Goal: Task Accomplishment & Management: Manage account settings

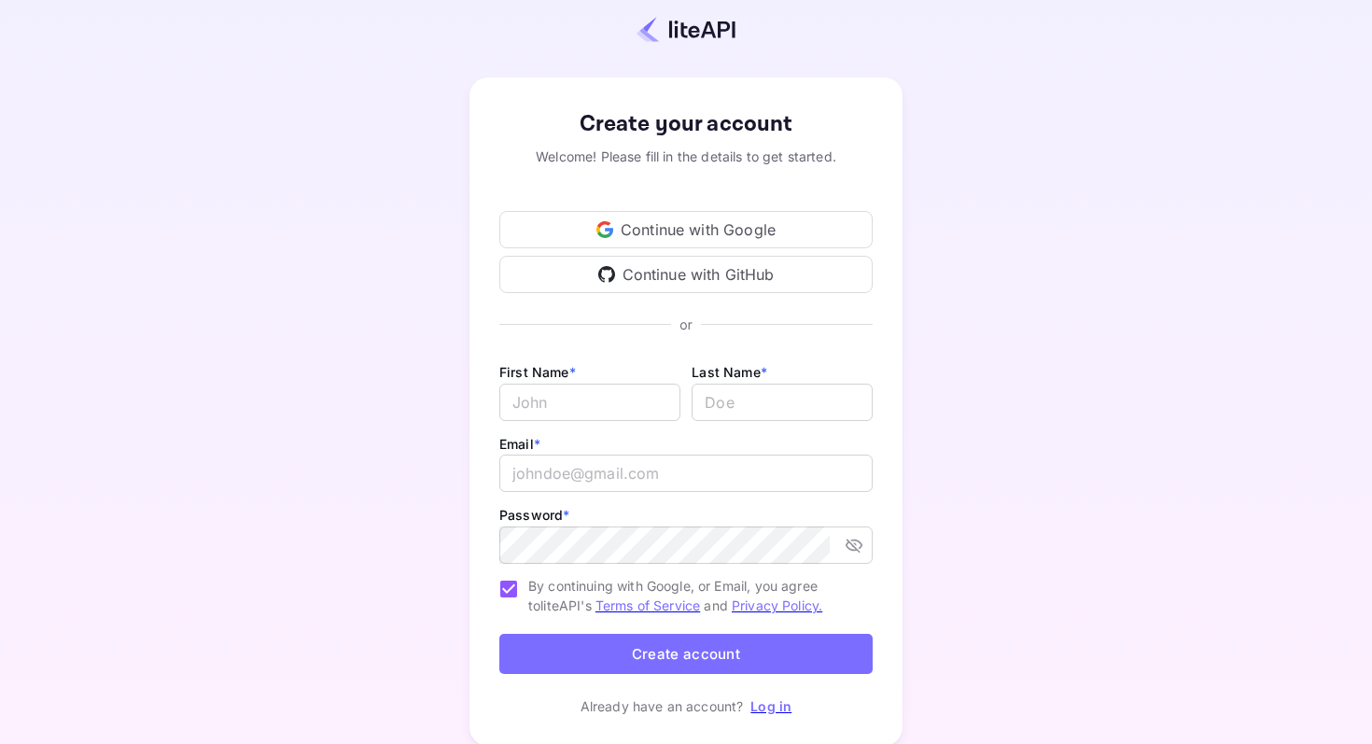
scroll to position [89, 0]
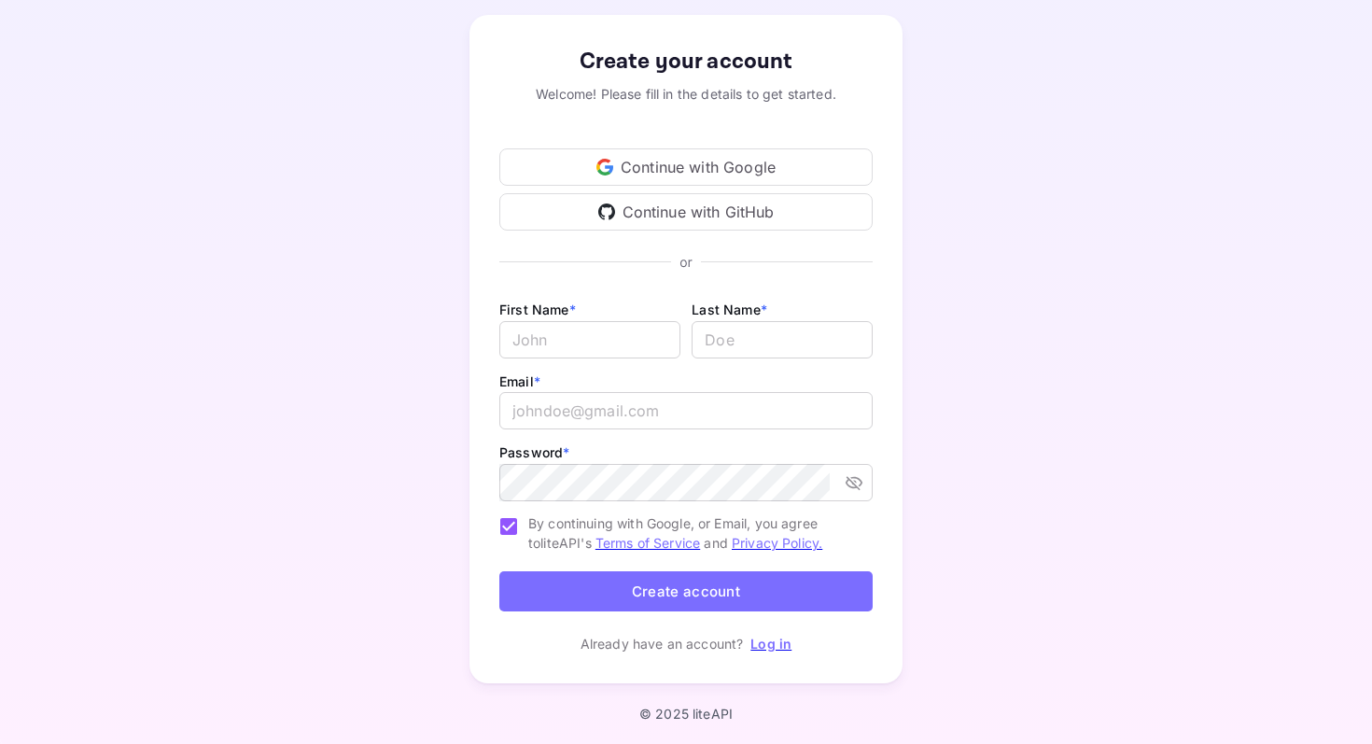
click at [767, 648] on link "Log in" at bounding box center [770, 644] width 41 height 16
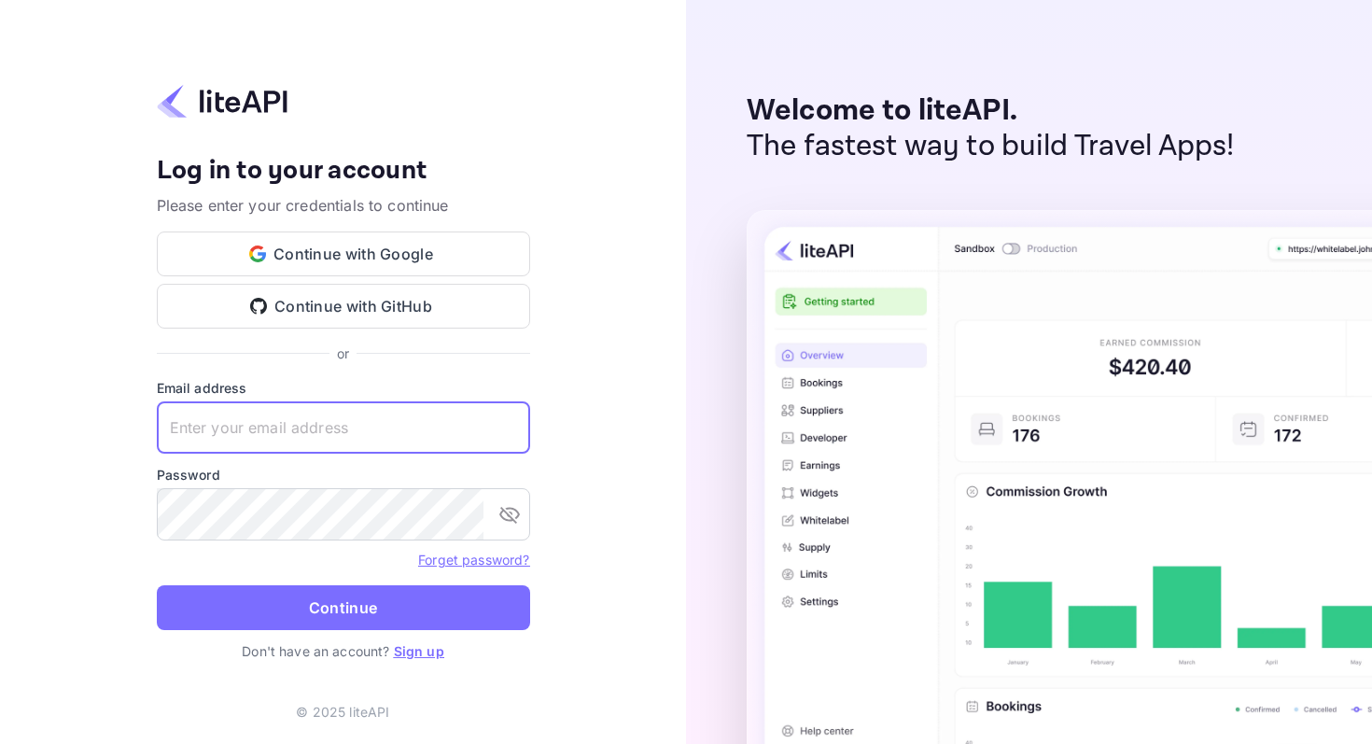
click at [400, 430] on input "text" at bounding box center [343, 427] width 373 height 52
type input "[EMAIL_ADDRESS][DOMAIN_NAME]"
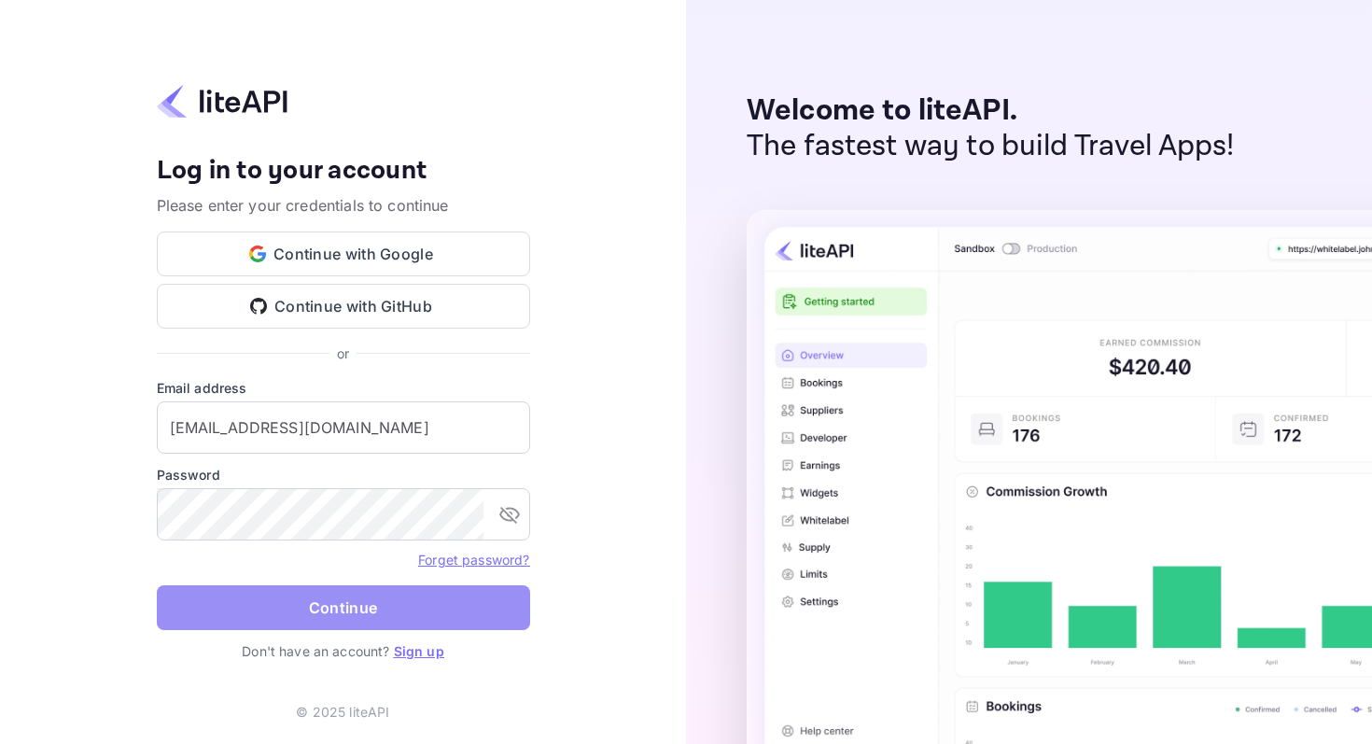
click at [330, 599] on button "Continue" at bounding box center [343, 607] width 373 height 45
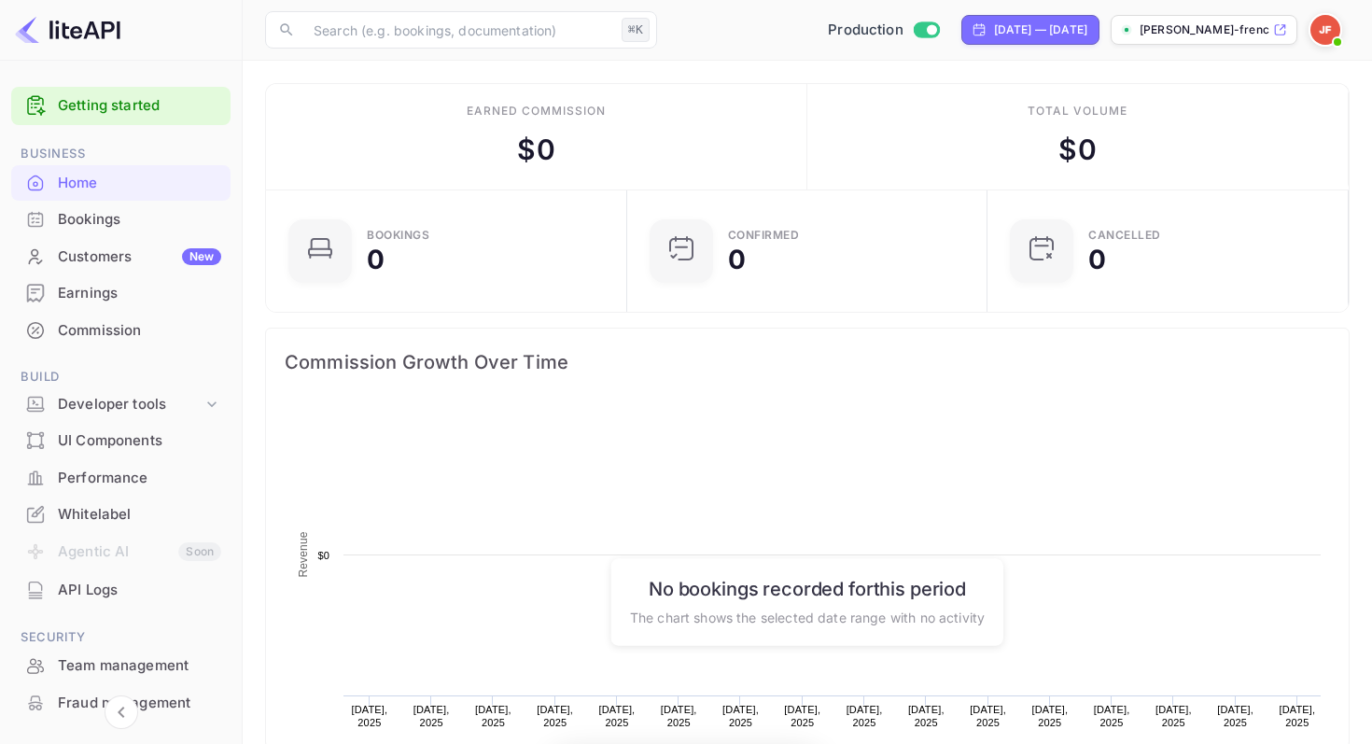
scroll to position [303, 350]
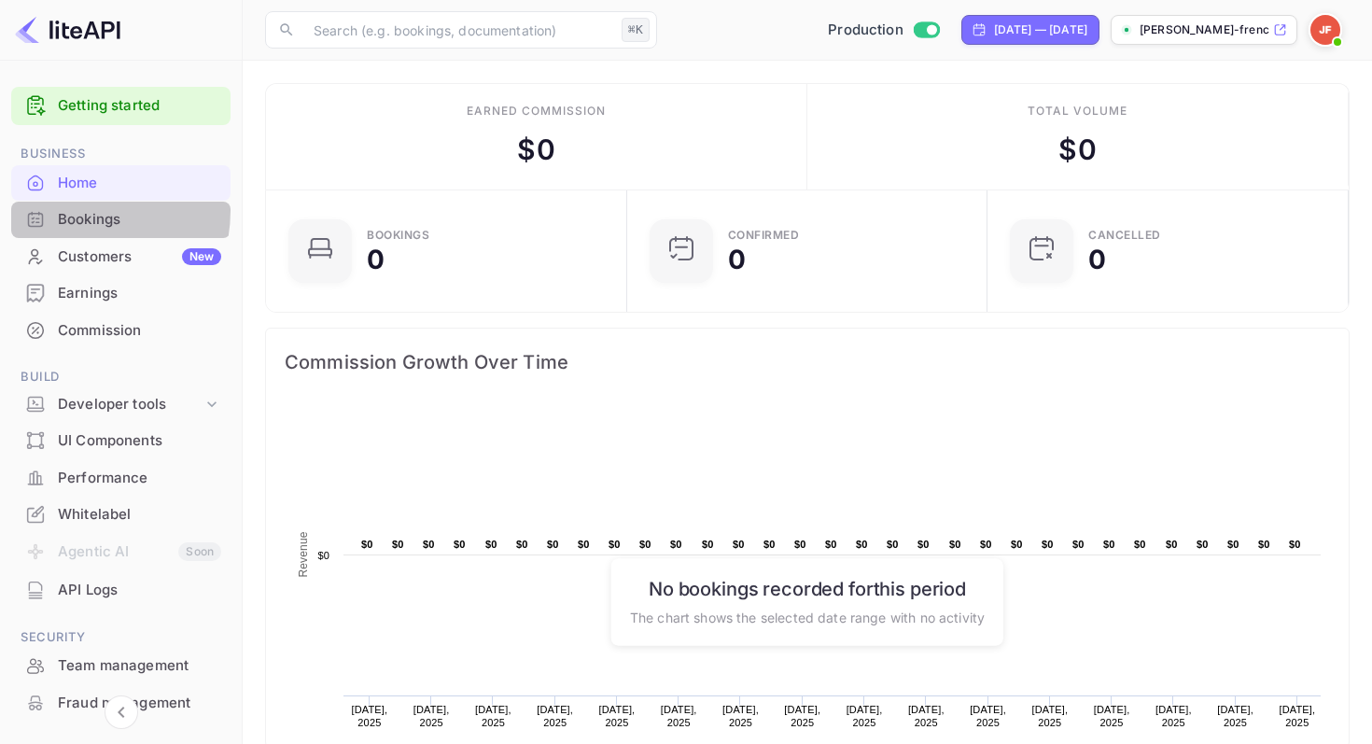
click at [64, 210] on div "Bookings" at bounding box center [139, 219] width 163 height 21
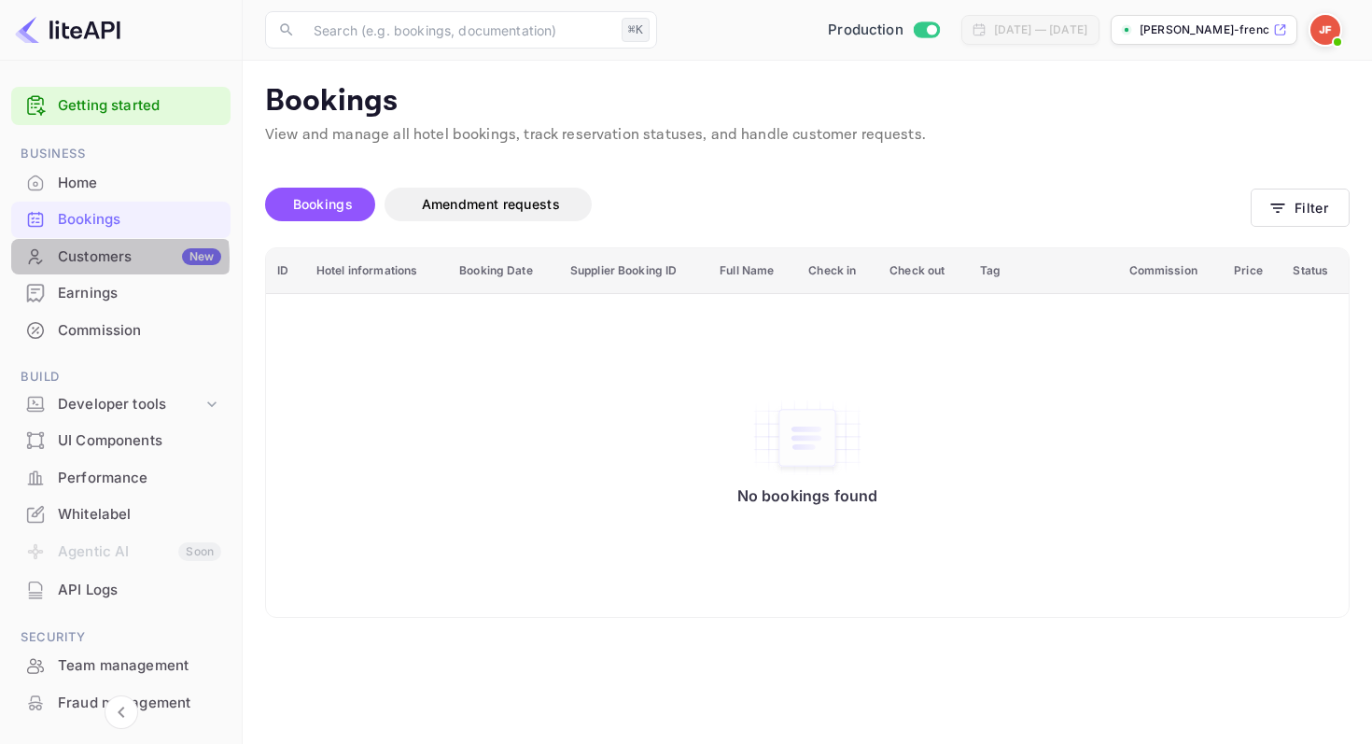
click at [72, 259] on div "Customers New" at bounding box center [139, 256] width 163 height 21
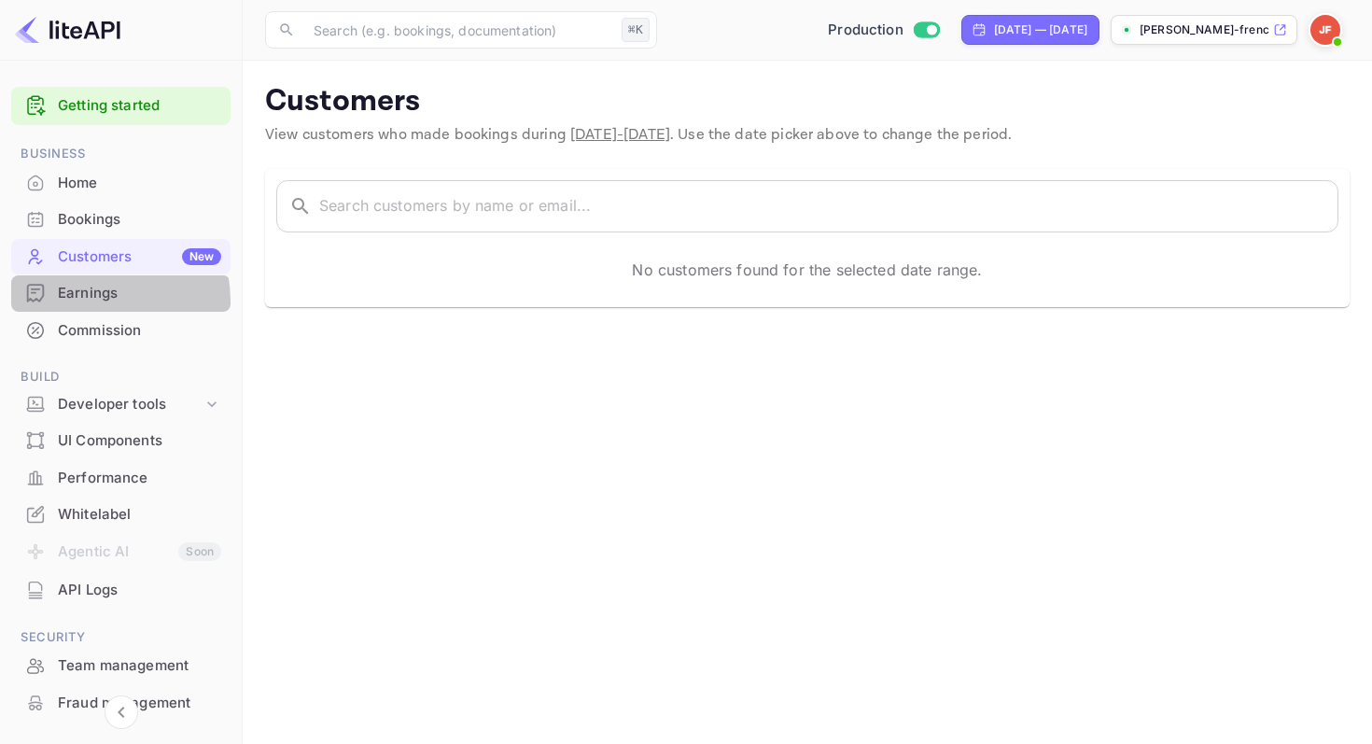
click at [76, 302] on div "Earnings" at bounding box center [139, 293] width 163 height 21
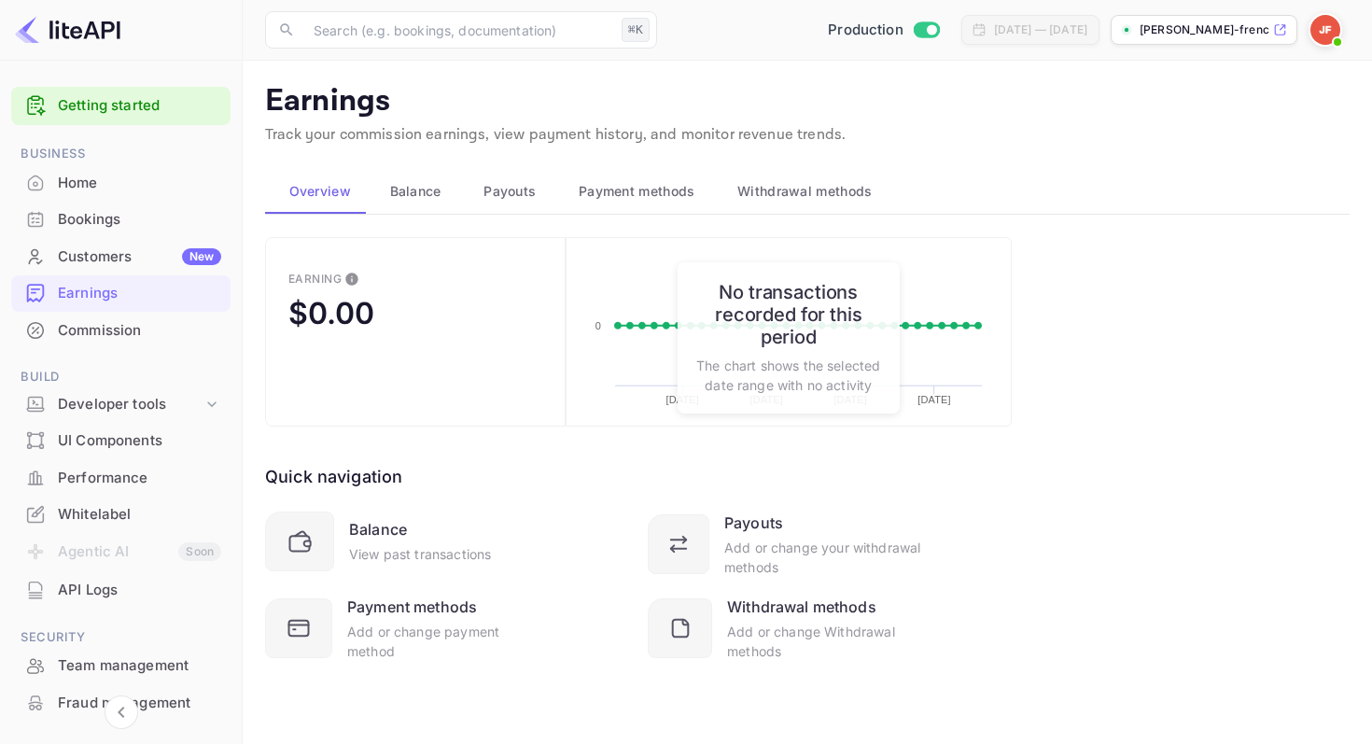
click at [74, 329] on div "Commission" at bounding box center [139, 330] width 163 height 21
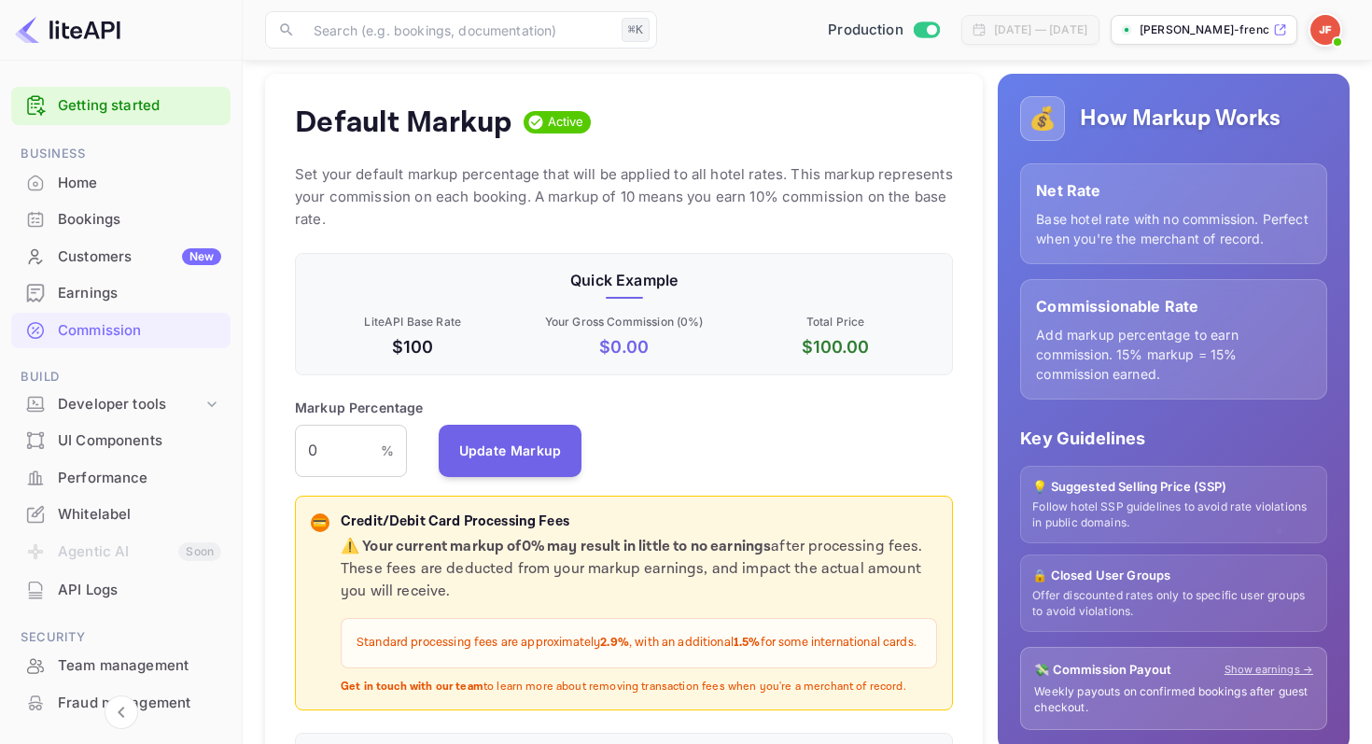
scroll to position [185, 0]
click at [362, 454] on input "0" at bounding box center [338, 452] width 86 height 52
type input "5"
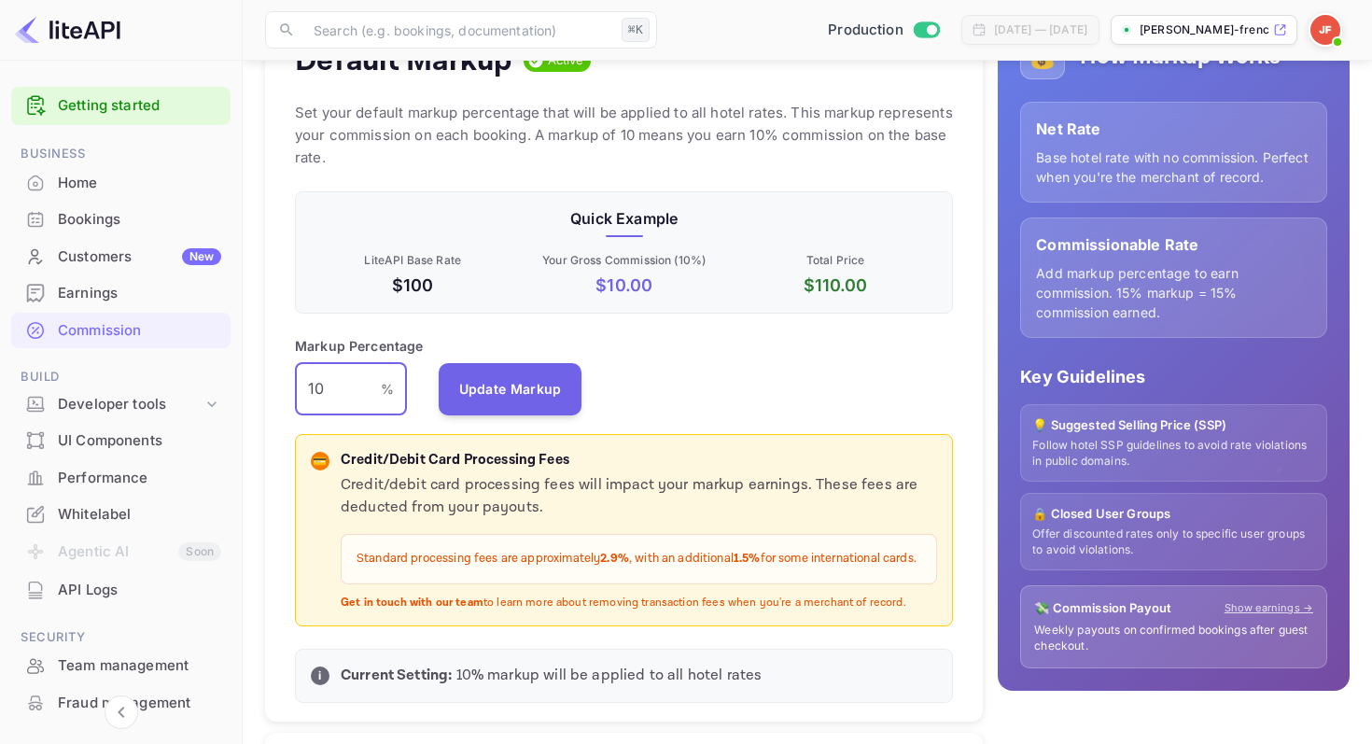
scroll to position [230, 0]
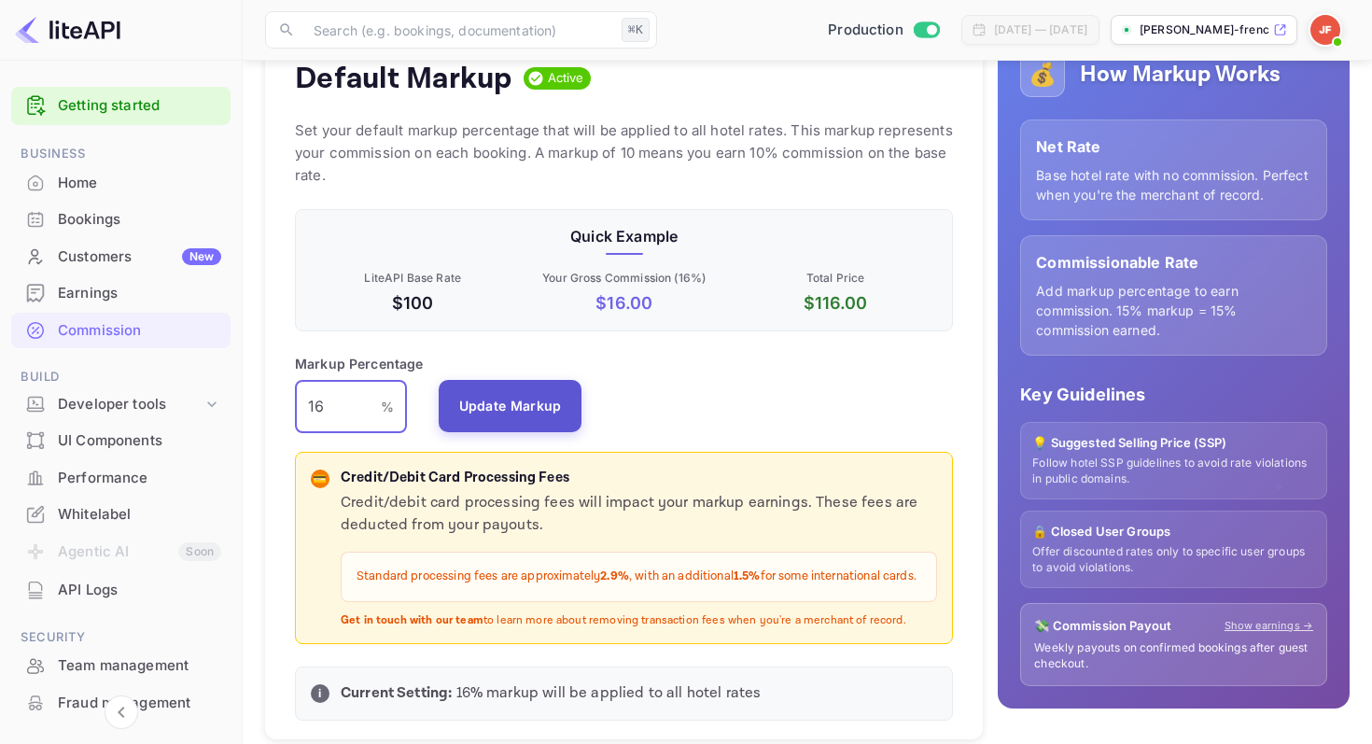
type input "16"
click at [518, 410] on button "Update Markup" at bounding box center [511, 406] width 144 height 52
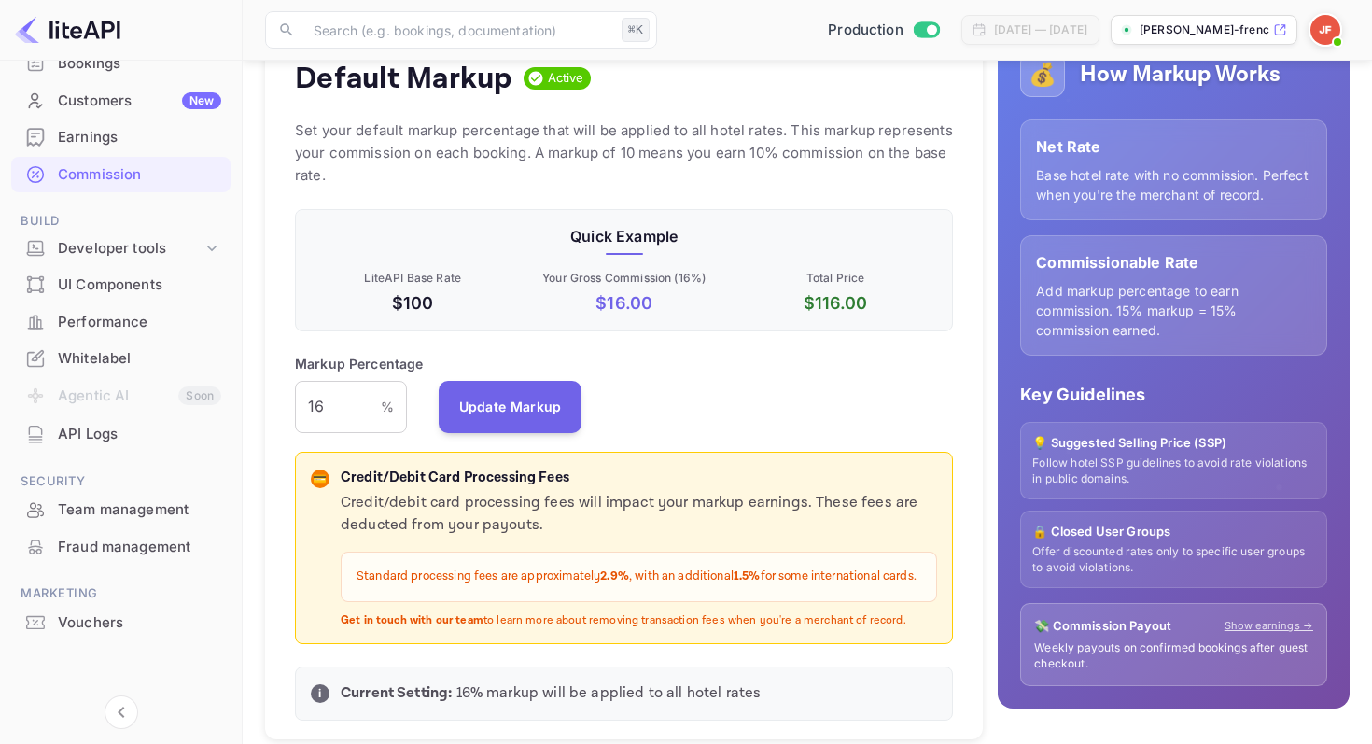
scroll to position [0, 0]
